Goal: Navigation & Orientation: Find specific page/section

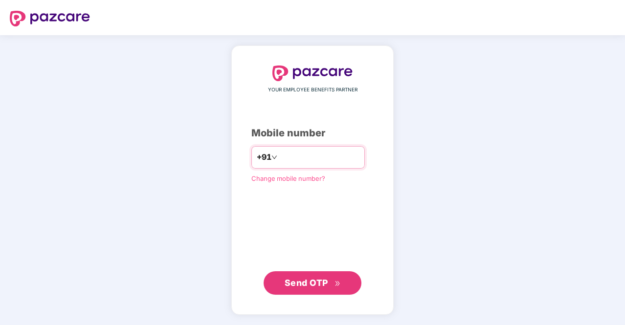
click at [279, 157] on input "number" at bounding box center [319, 158] width 80 height 16
type input "**********"
click at [315, 286] on span "Send OTP" at bounding box center [307, 283] width 44 height 10
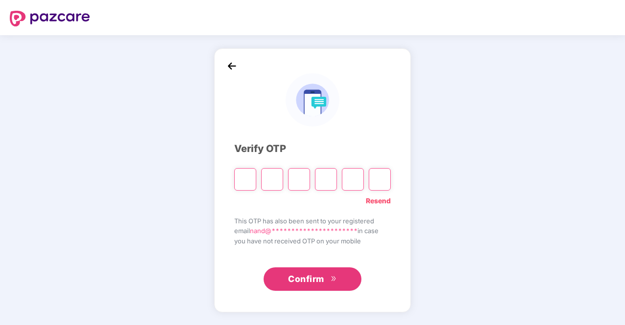
type input "*"
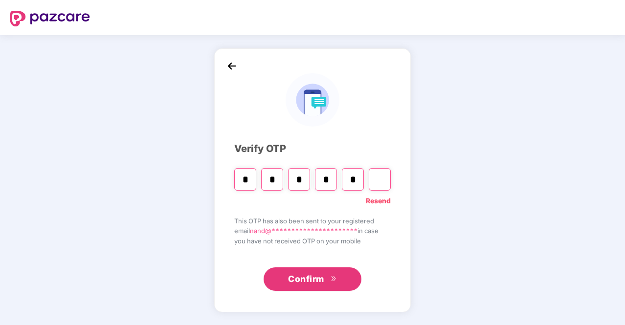
type input "*"
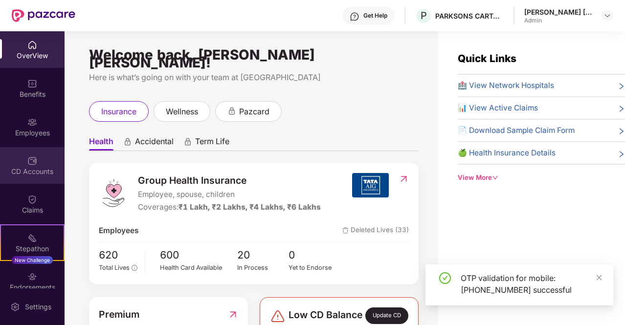
click at [29, 173] on div "CD Accounts" at bounding box center [32, 172] width 65 height 10
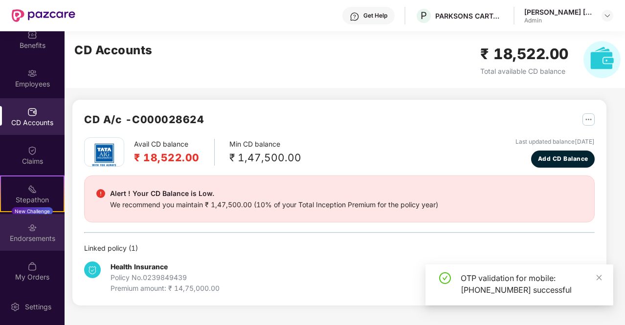
scroll to position [51, 0]
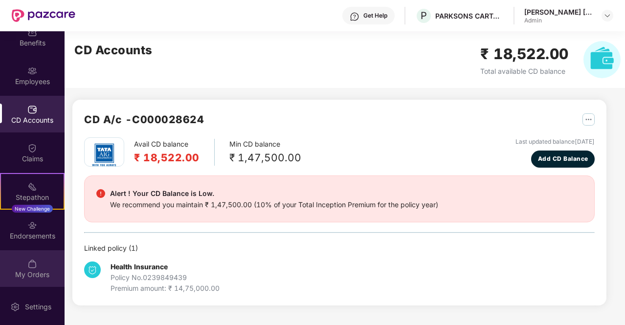
click at [35, 265] on img at bounding box center [32, 264] width 10 height 10
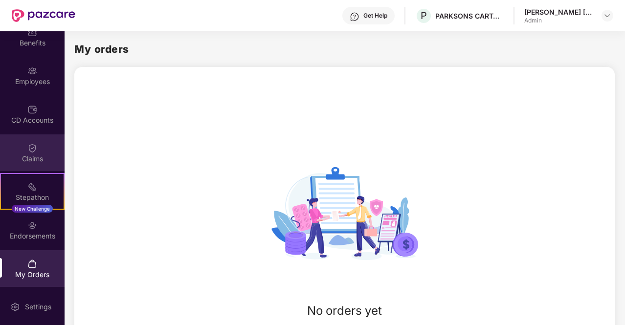
click at [28, 155] on div "Claims" at bounding box center [32, 159] width 65 height 10
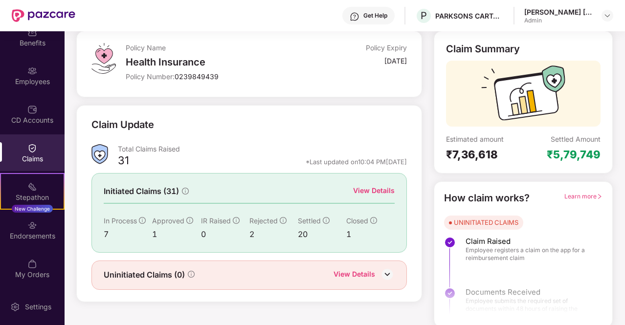
scroll to position [57, 0]
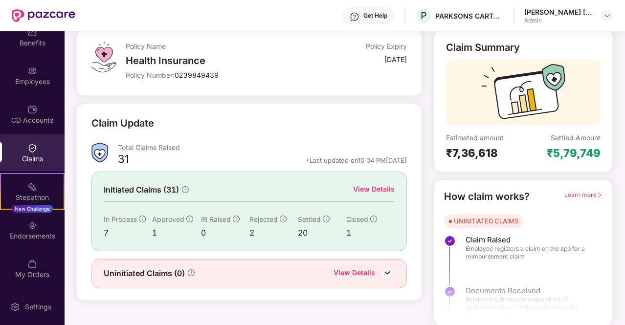
click at [385, 271] on img at bounding box center [387, 273] width 15 height 15
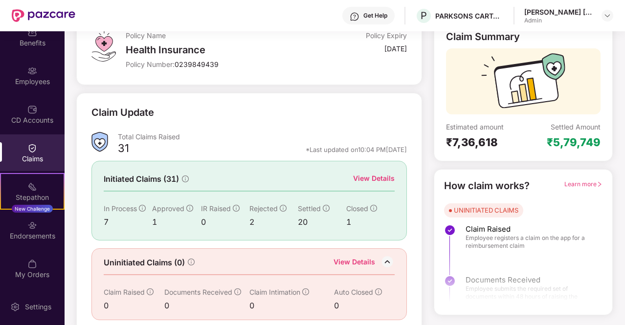
scroll to position [72, 0]
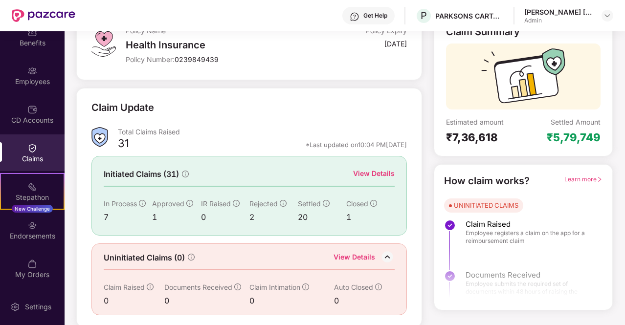
click at [379, 172] on div "View Details" at bounding box center [374, 173] width 42 height 11
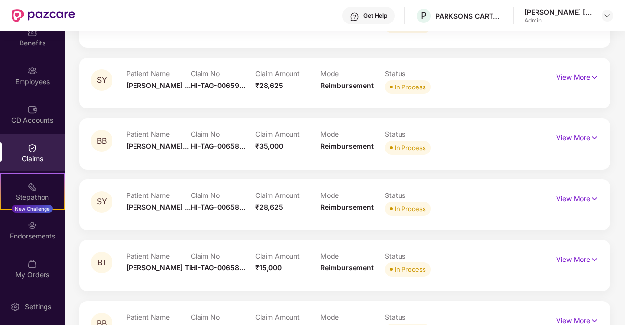
scroll to position [191, 0]
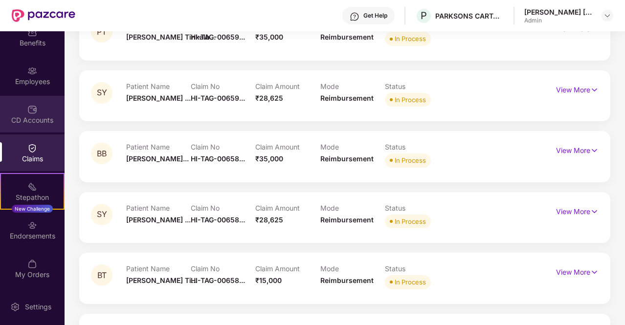
click at [39, 104] on div "CD Accounts" at bounding box center [32, 114] width 65 height 37
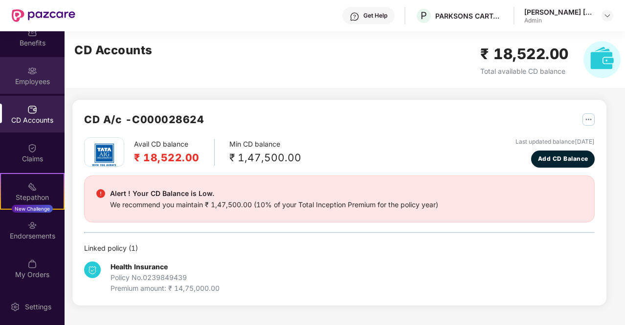
click at [34, 78] on div "Employees" at bounding box center [32, 82] width 65 height 10
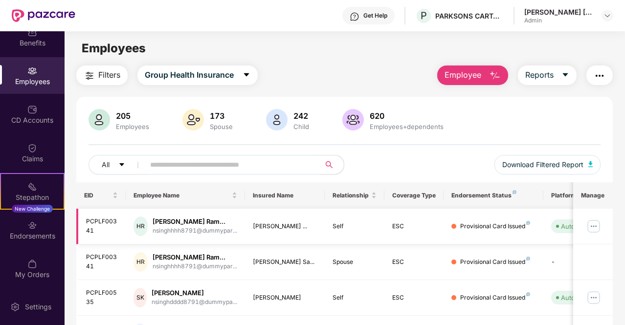
click at [597, 224] on img at bounding box center [594, 227] width 16 height 16
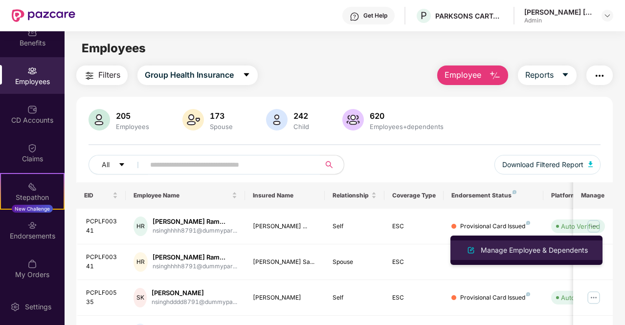
click at [521, 252] on div "Manage Employee & Dependents" at bounding box center [534, 250] width 111 height 11
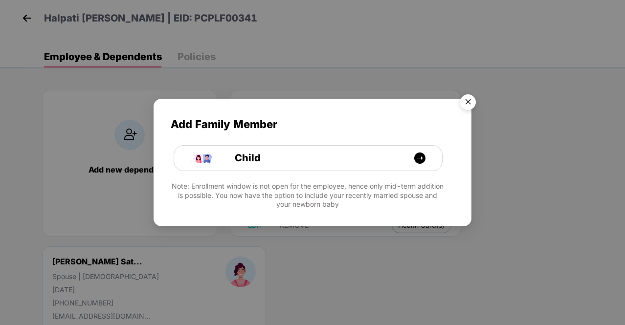
click at [470, 100] on img "Close" at bounding box center [467, 103] width 27 height 27
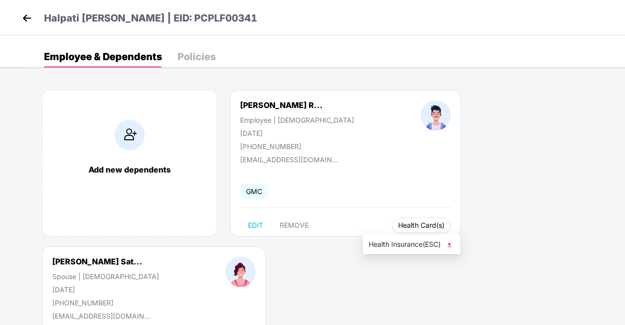
click at [398, 223] on span "Health Card(s)" at bounding box center [421, 225] width 46 height 5
click at [395, 245] on span "Health Insurance(ESC)" at bounding box center [412, 244] width 86 height 11
click at [27, 18] on img at bounding box center [27, 18] width 15 height 15
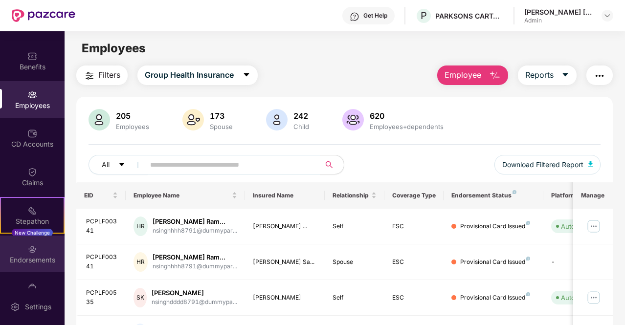
scroll to position [51, 0]
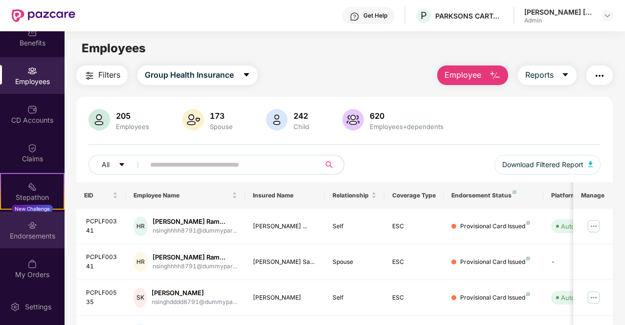
click at [34, 231] on div "Endorsements" at bounding box center [32, 236] width 65 height 10
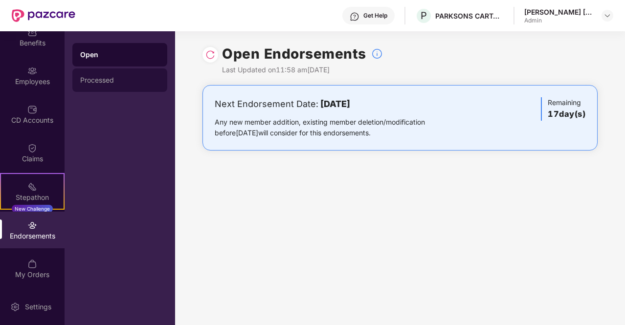
click at [106, 79] on div "Processed" at bounding box center [119, 80] width 79 height 8
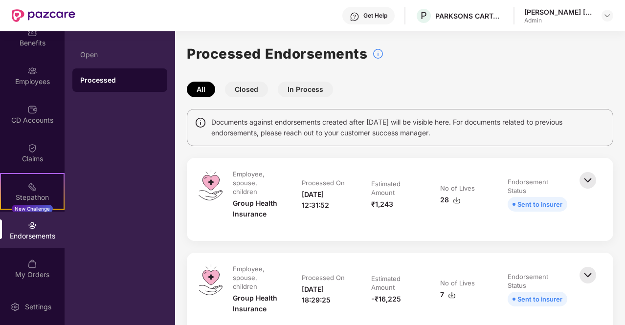
click at [242, 93] on button "Closed" at bounding box center [246, 90] width 43 height 16
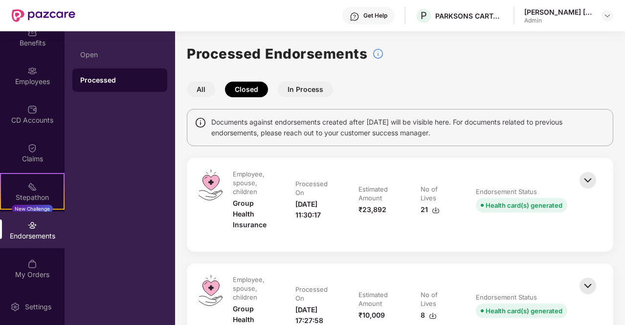
click at [309, 89] on button "In Process" at bounding box center [305, 90] width 55 height 16
